Goal: Navigation & Orientation: Find specific page/section

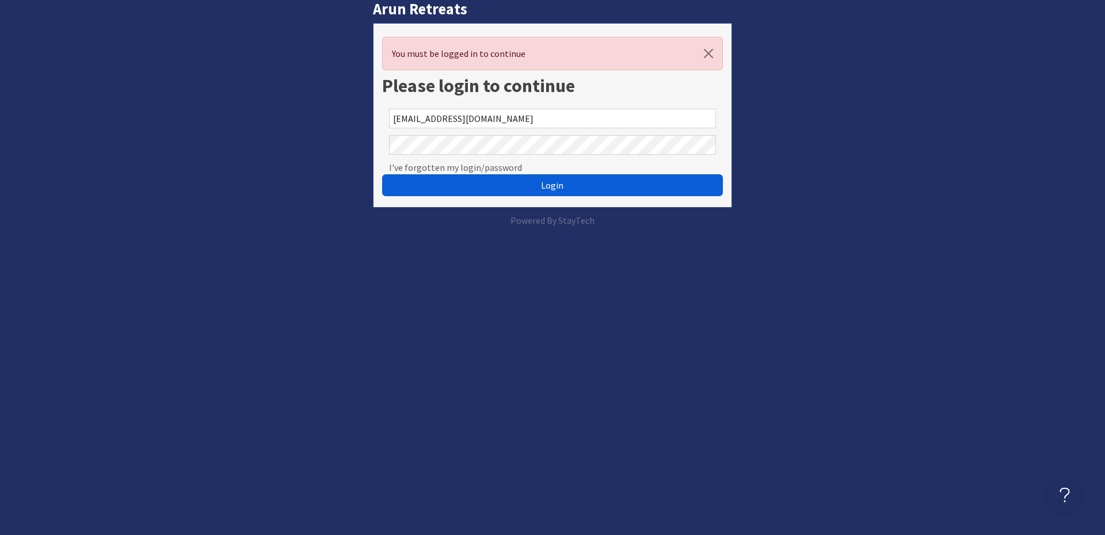
click at [462, 185] on button "Login" at bounding box center [552, 185] width 341 height 22
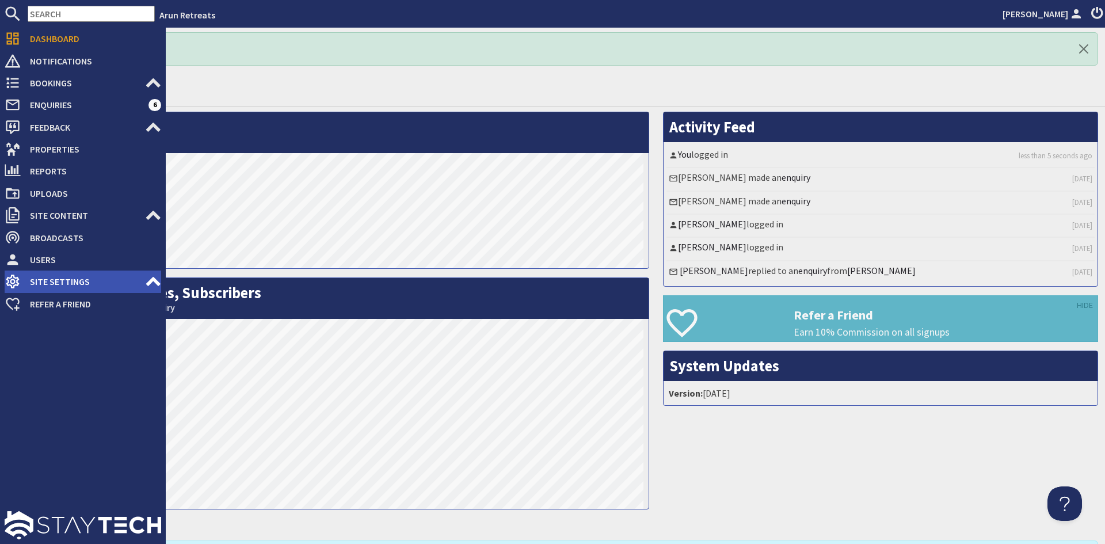
click at [148, 283] on use at bounding box center [153, 281] width 14 height 9
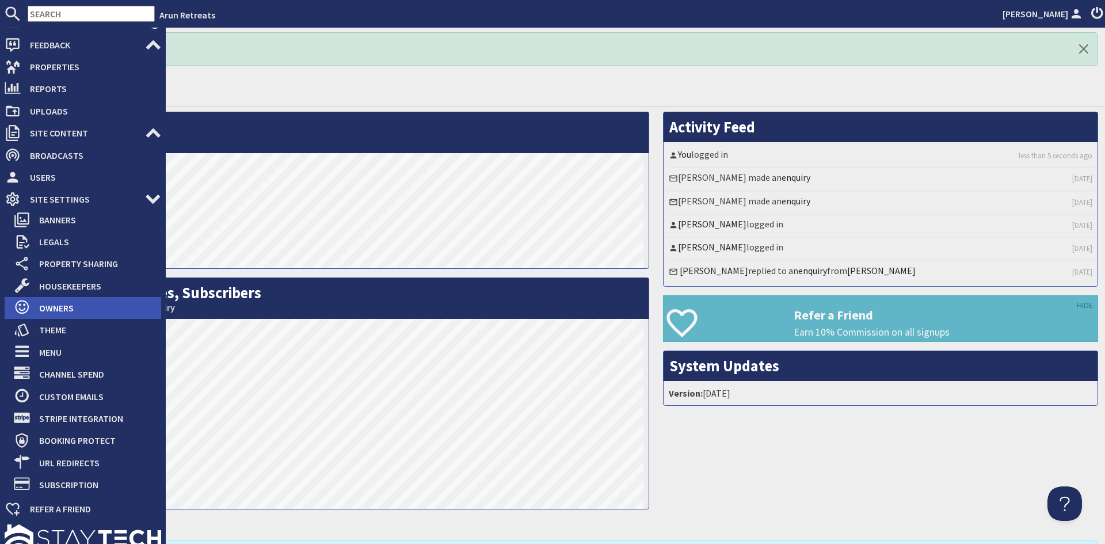
scroll to position [96, 0]
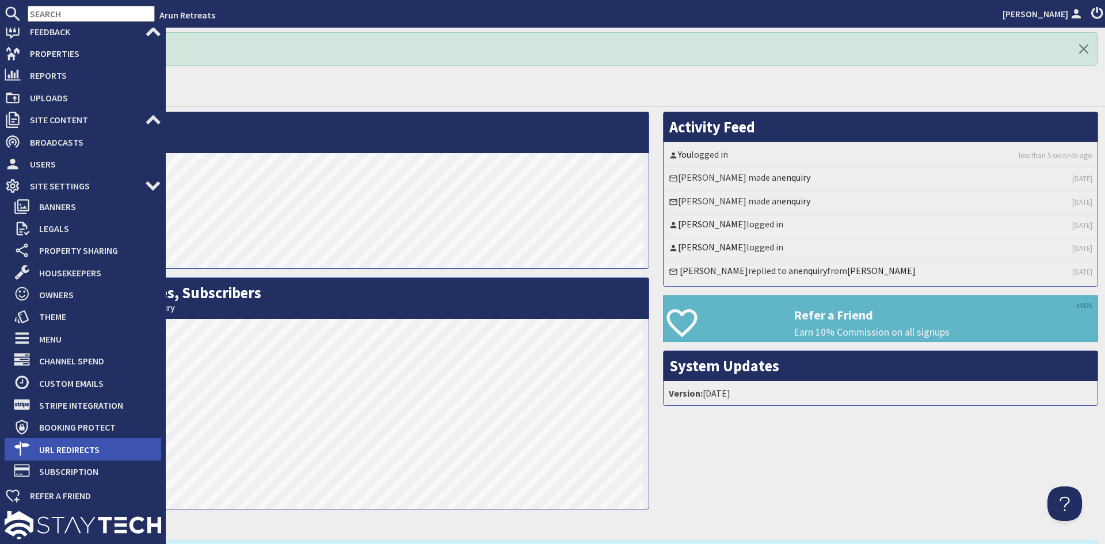
click at [128, 453] on span "URL Redirects" at bounding box center [95, 449] width 131 height 18
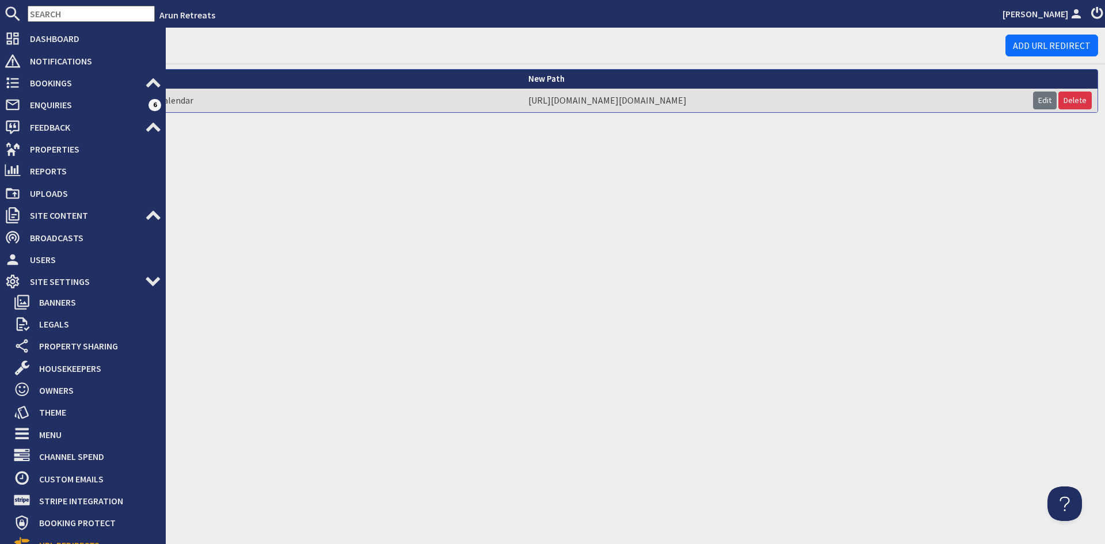
scroll to position [10, 0]
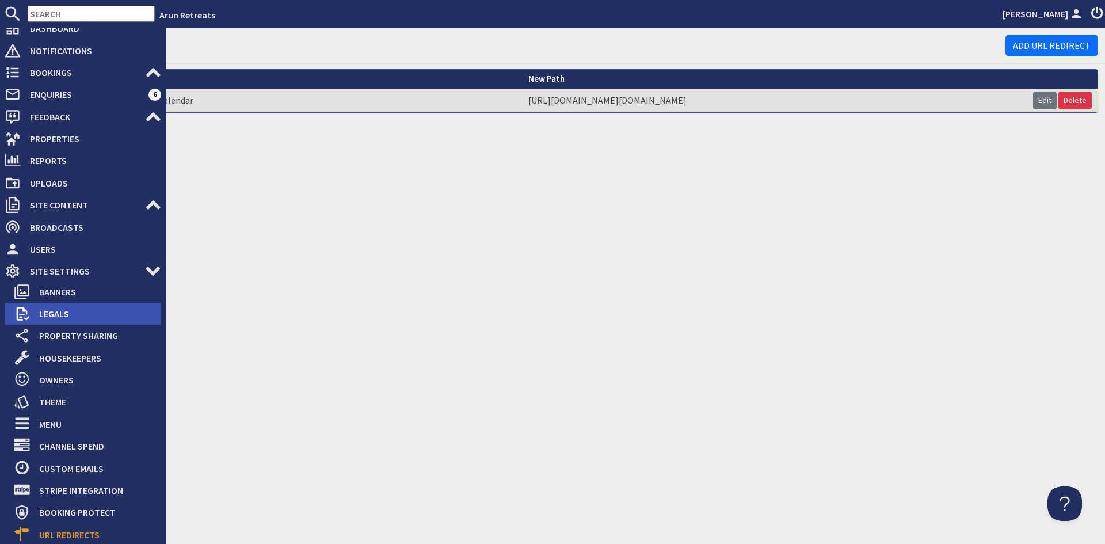
click at [64, 311] on span "Legals" at bounding box center [95, 313] width 131 height 18
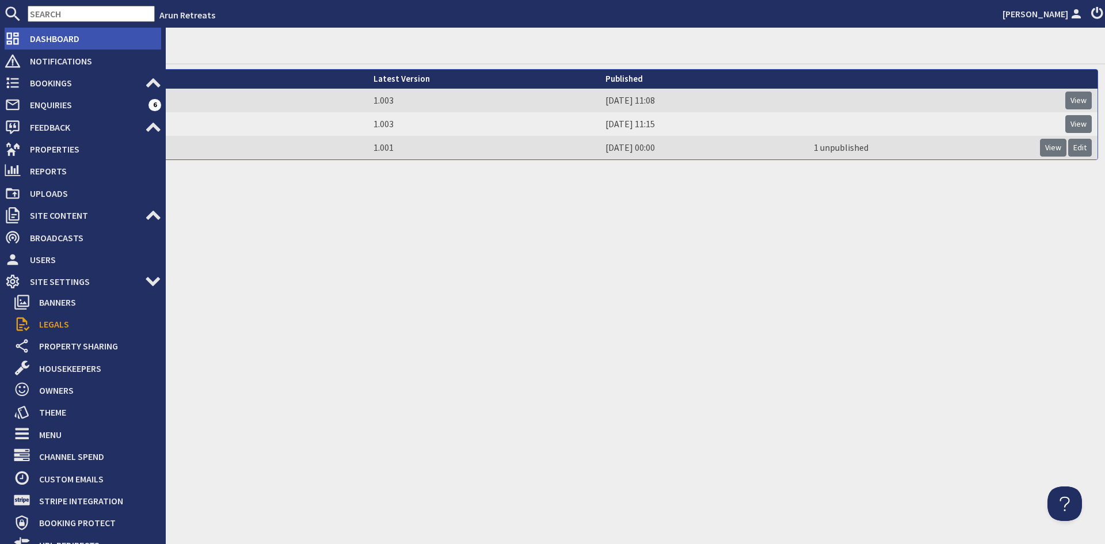
click at [51, 38] on span "Dashboard" at bounding box center [91, 38] width 140 height 18
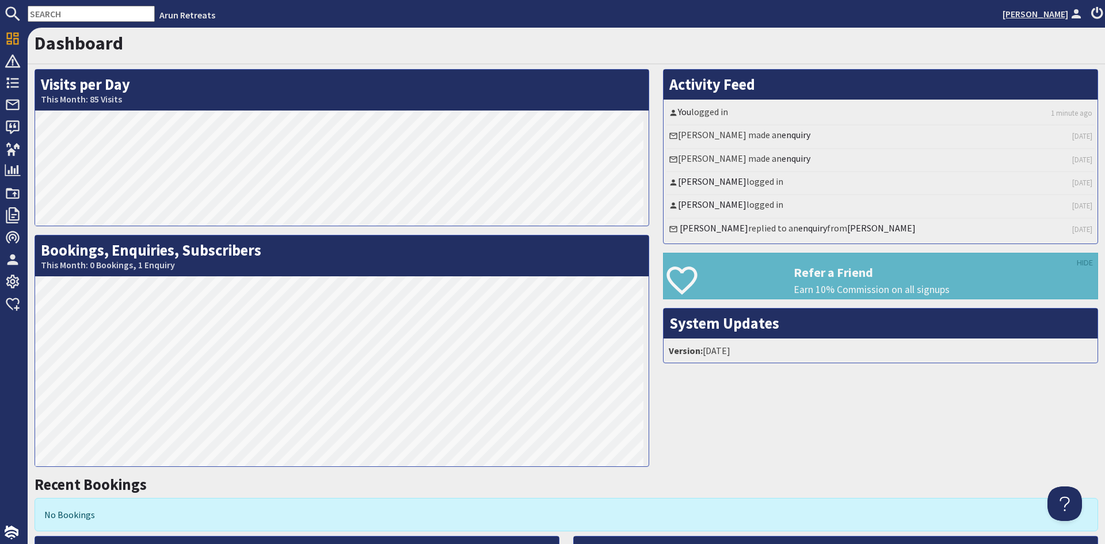
click at [1052, 12] on link "[PERSON_NAME]" at bounding box center [1044, 14] width 82 height 14
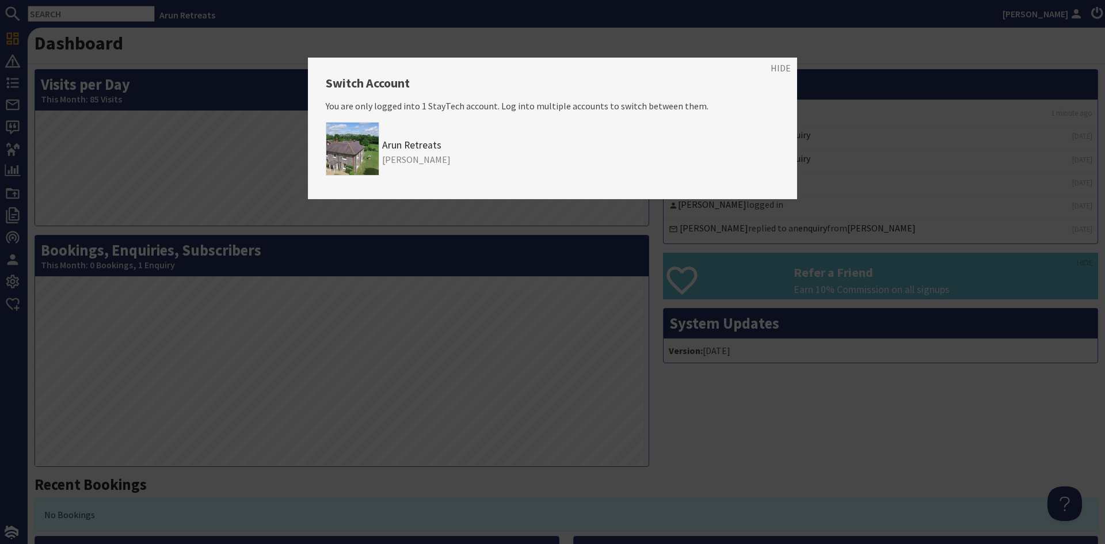
click at [681, 28] on div at bounding box center [552, 272] width 1105 height 544
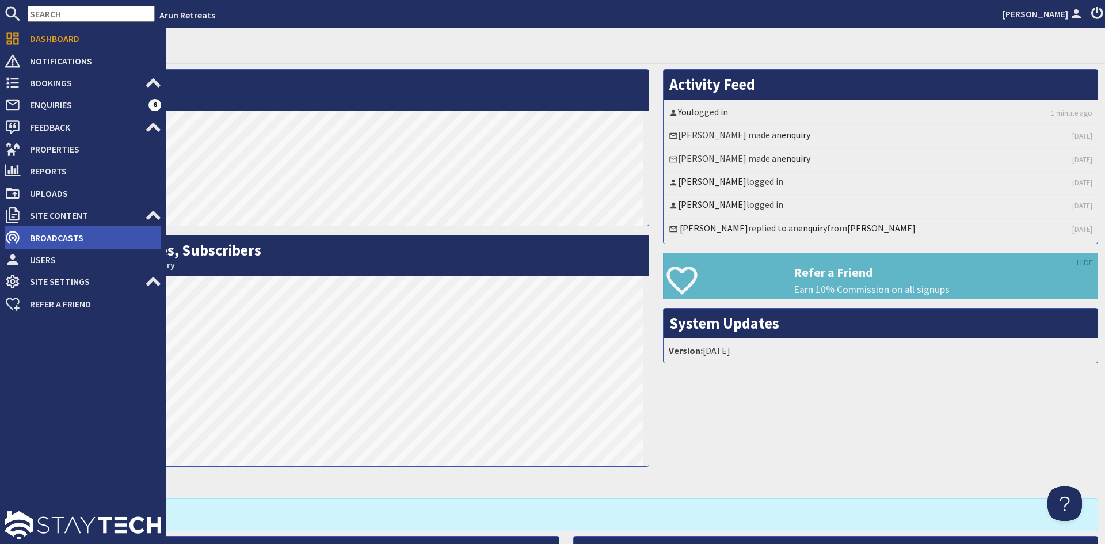
click at [65, 238] on span "Broadcasts" at bounding box center [91, 238] width 140 height 18
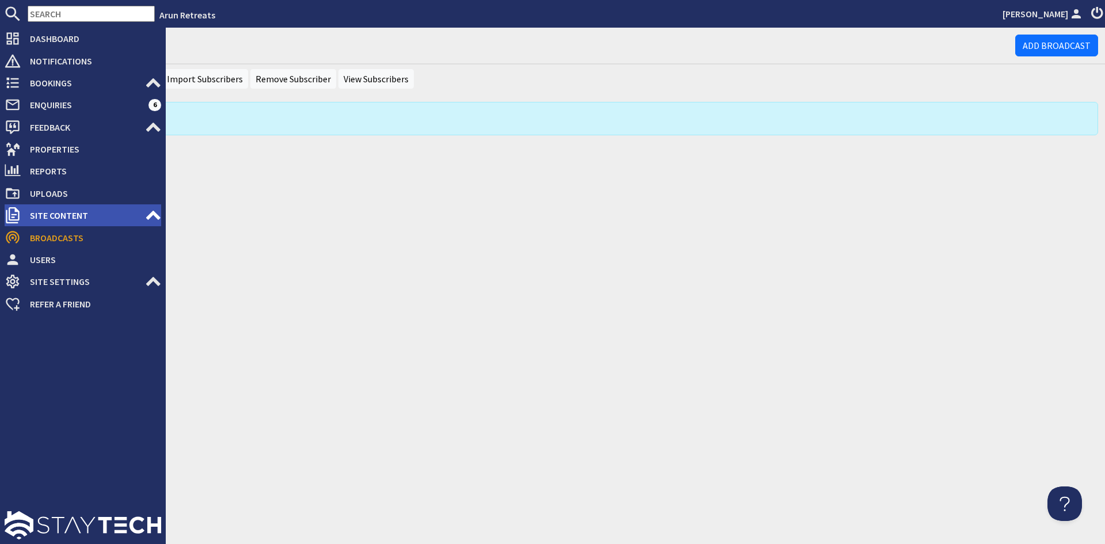
click at [105, 217] on span "Site Content" at bounding box center [83, 215] width 124 height 18
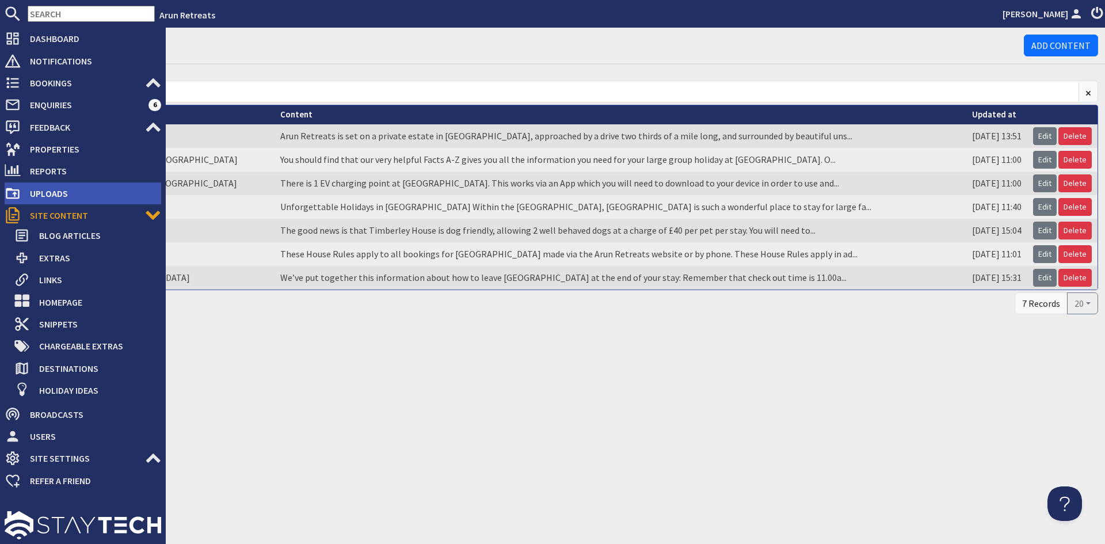
click at [54, 195] on span "Uploads" at bounding box center [91, 193] width 140 height 18
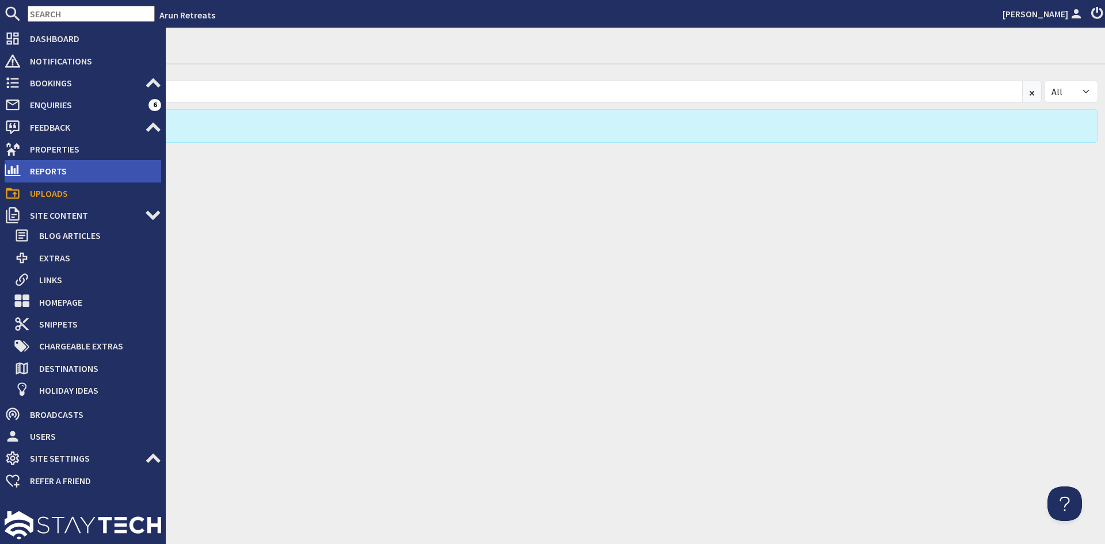
click at [58, 174] on span "Reports" at bounding box center [91, 171] width 140 height 18
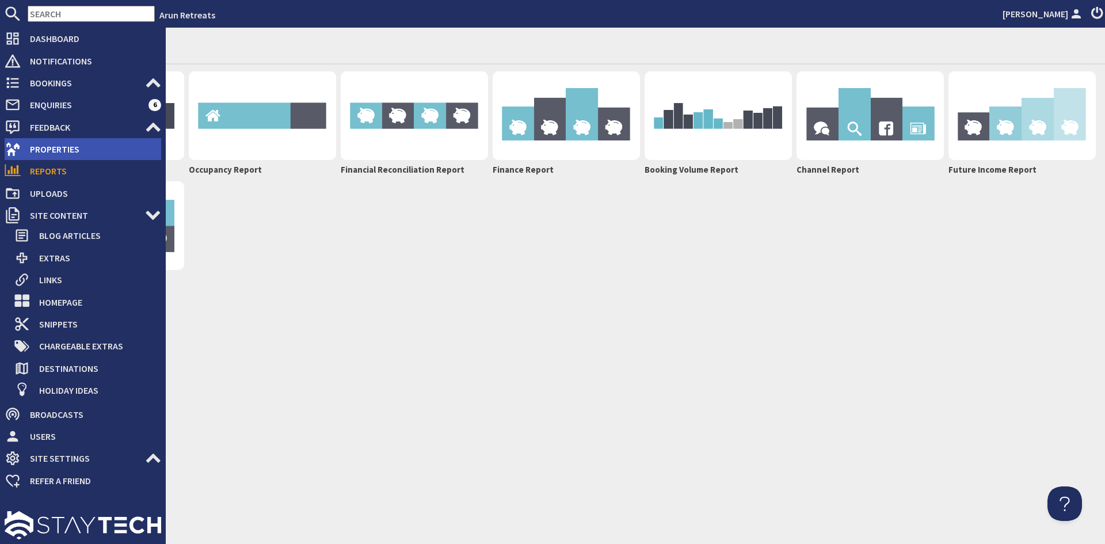
click at [62, 151] on span "Properties" at bounding box center [91, 149] width 140 height 18
